Goal: Find specific page/section: Find specific page/section

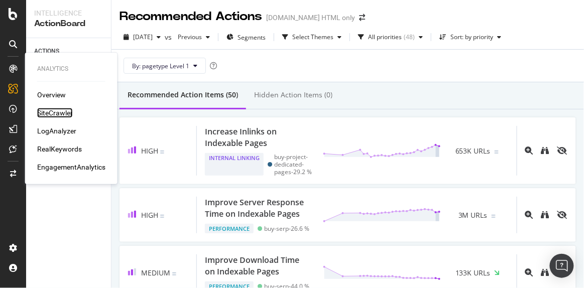
click at [49, 114] on div "SiteCrawler" at bounding box center [55, 113] width 36 height 10
